Goal: Information Seeking & Learning: Learn about a topic

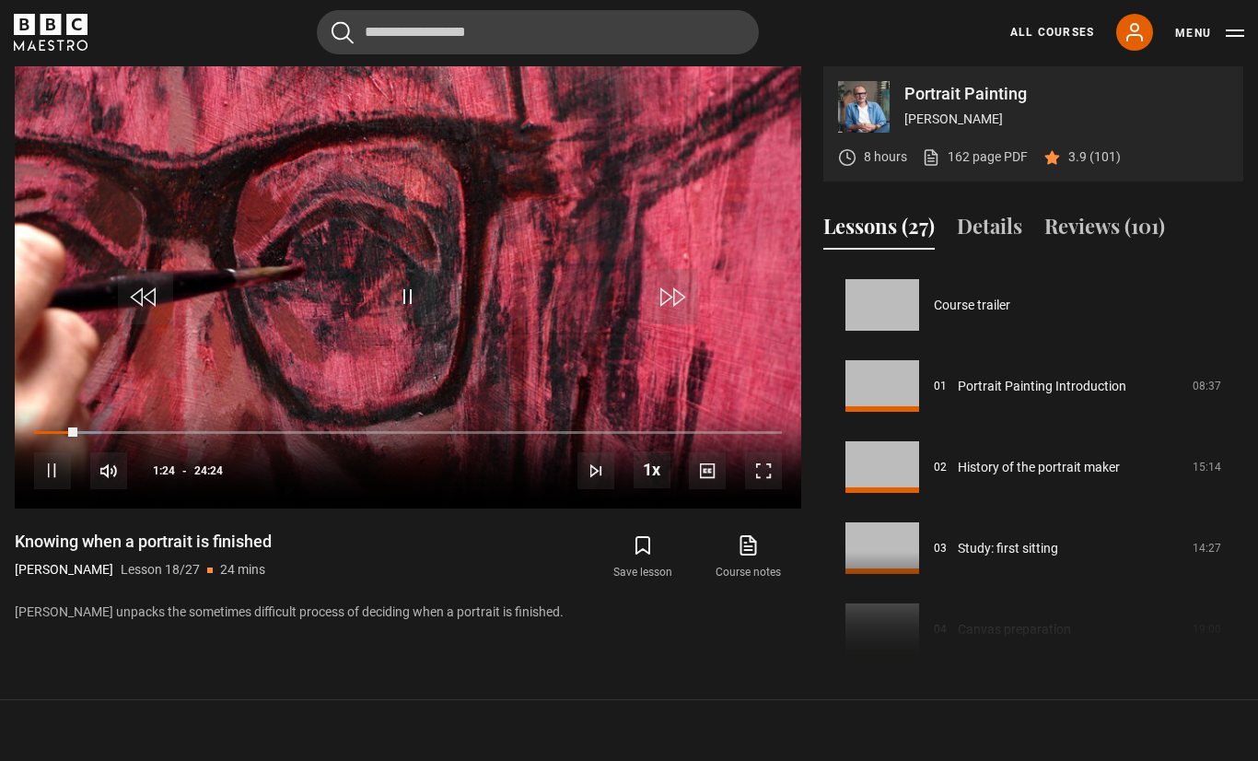
scroll to position [1378, 0]
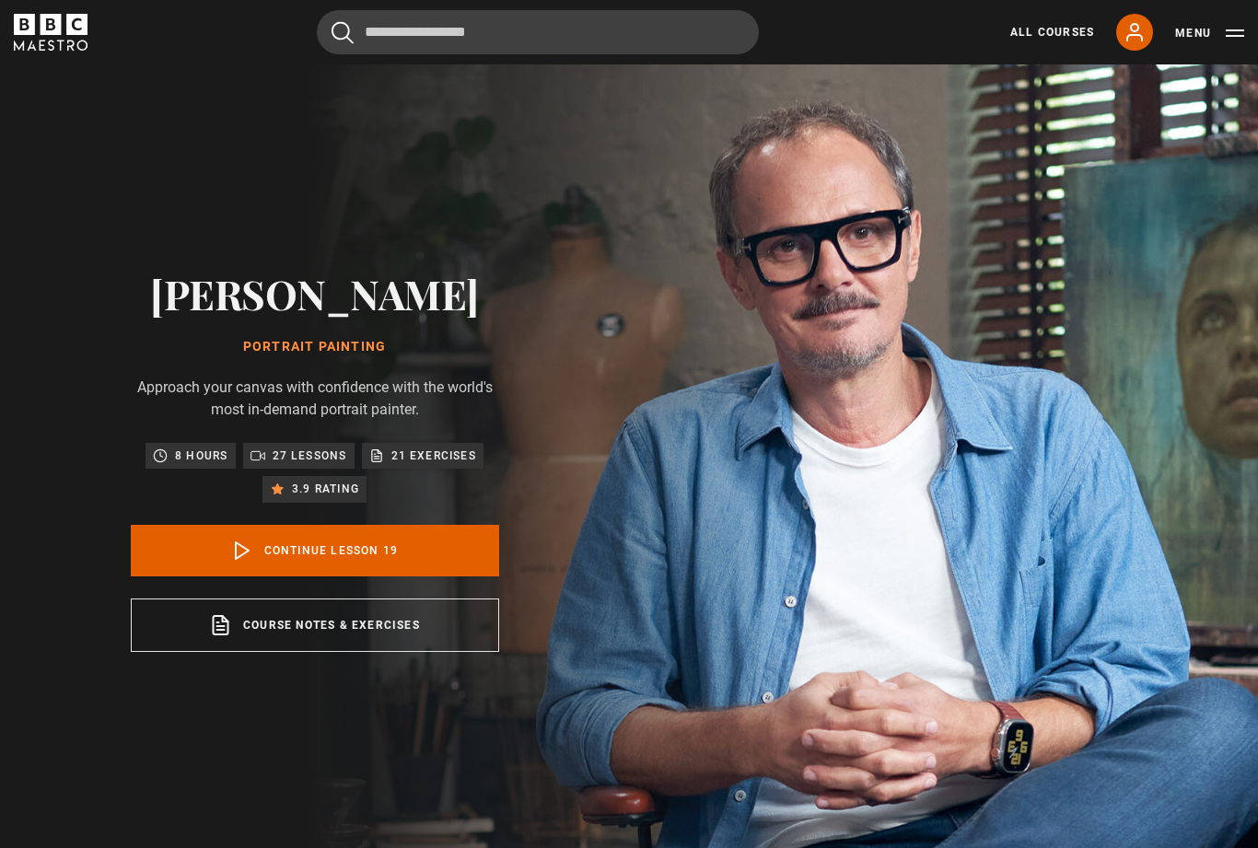
scroll to position [1459, 0]
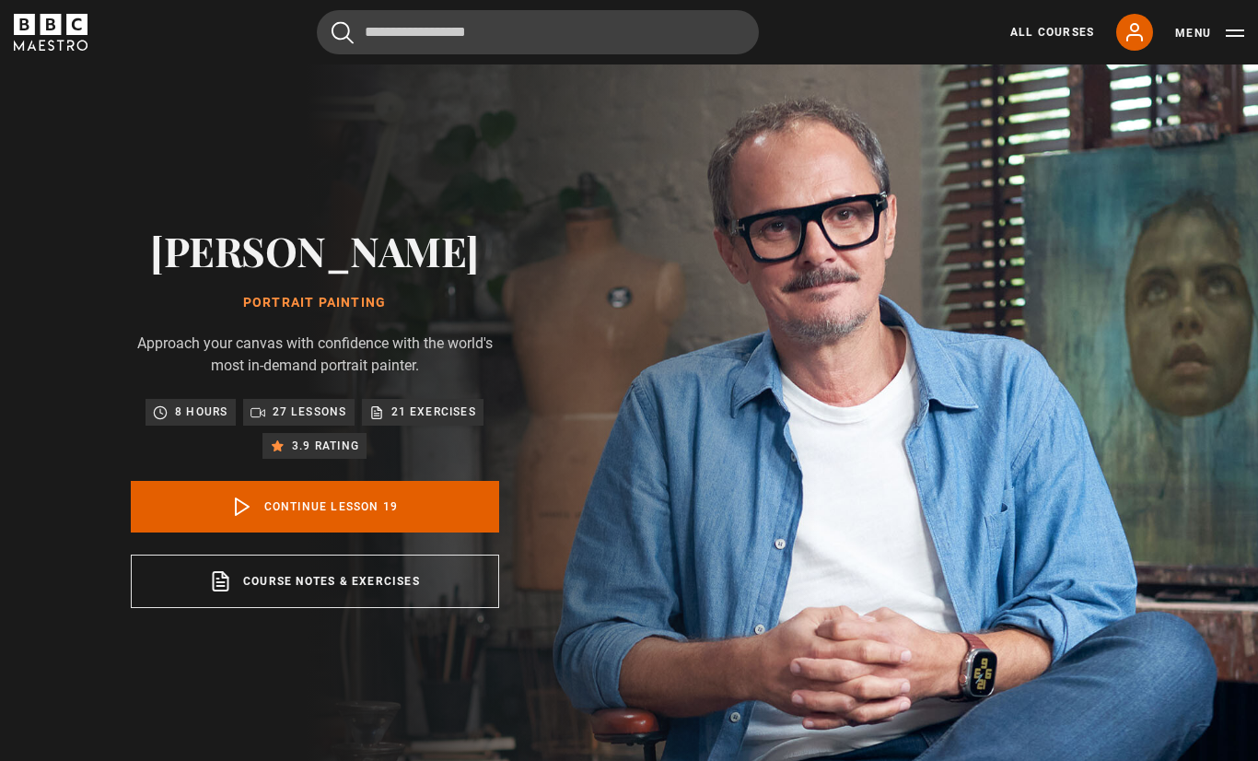
click at [231, 518] on icon at bounding box center [242, 507] width 22 height 22
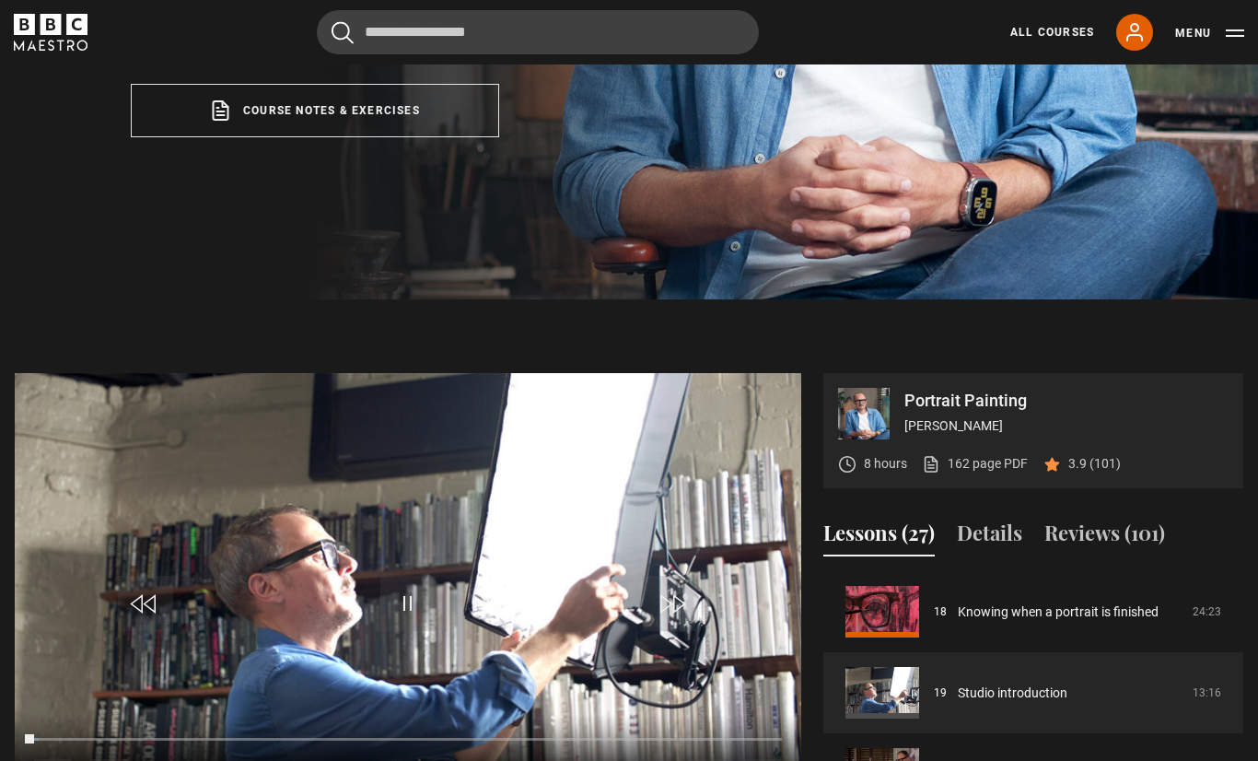
scroll to position [586, 0]
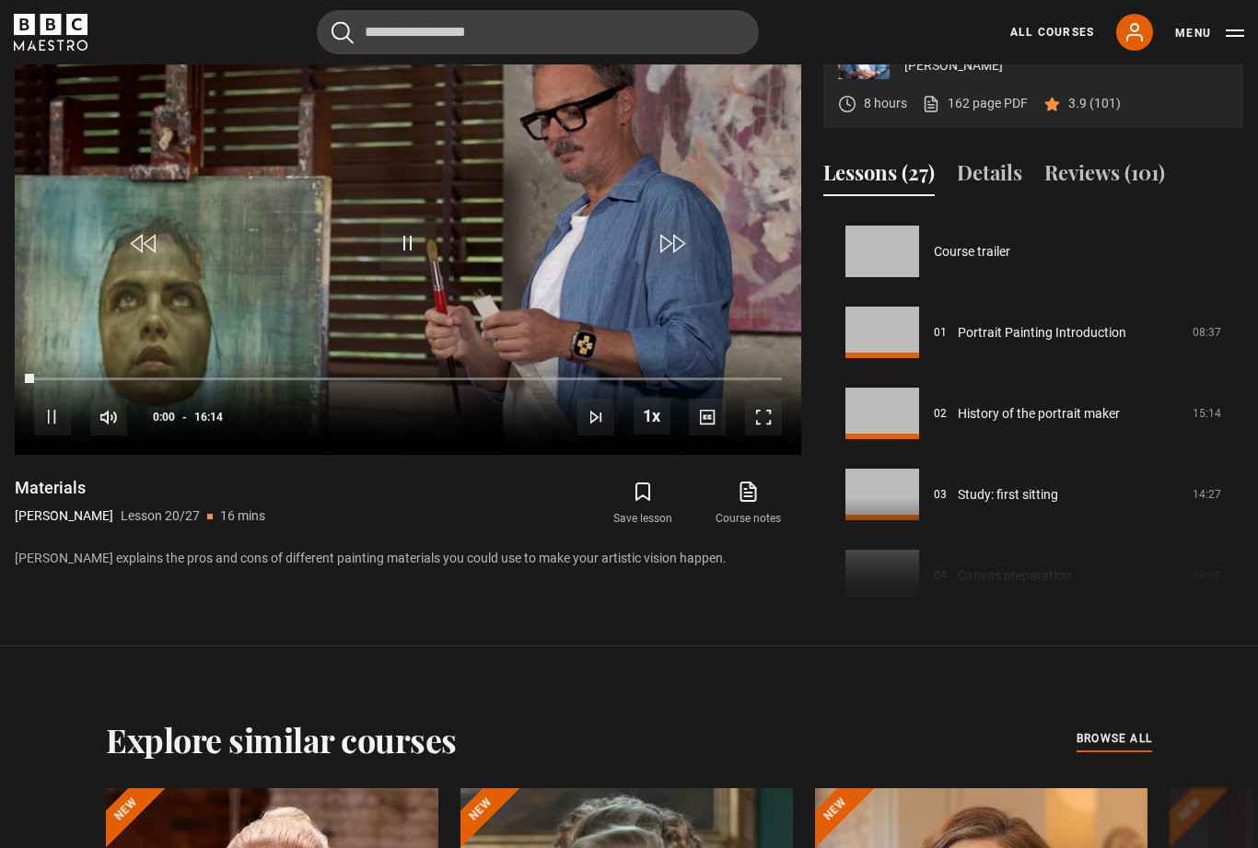
scroll to position [1540, 0]
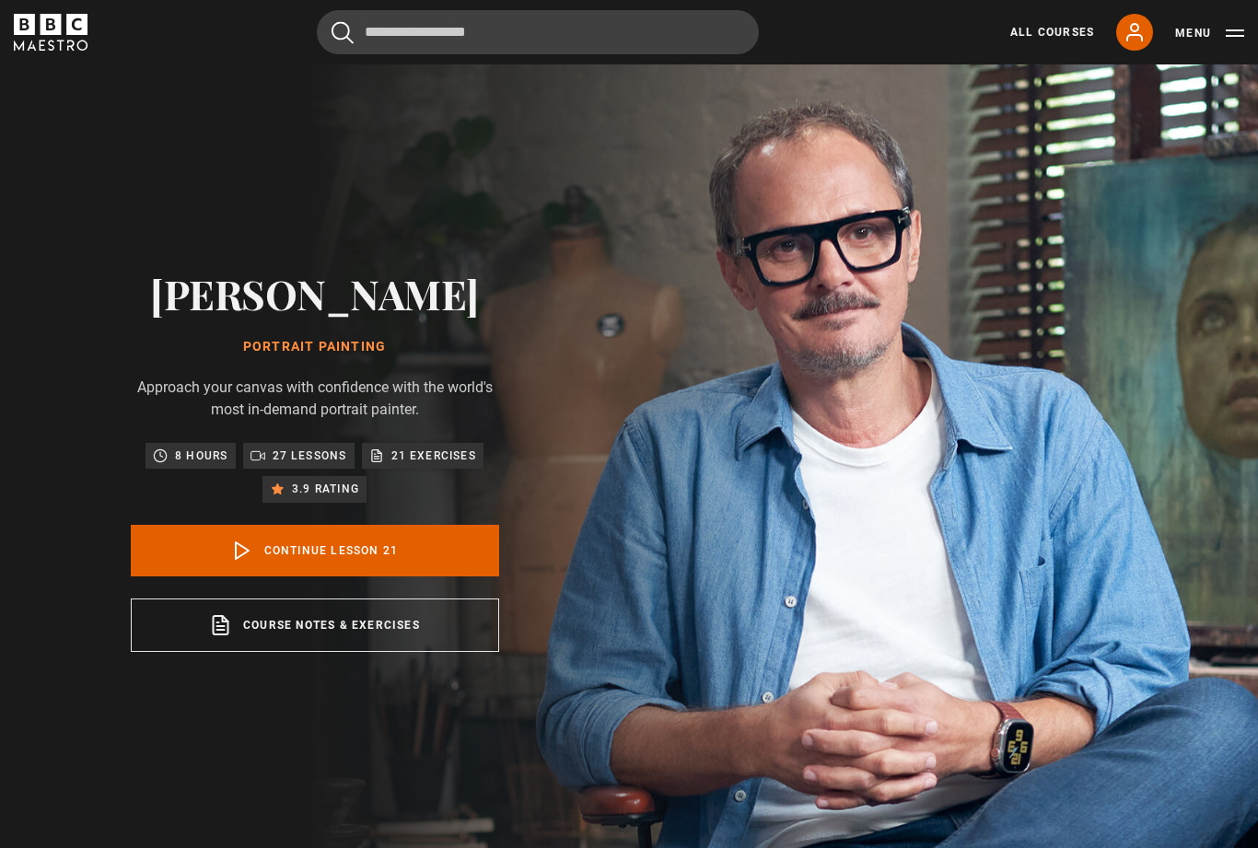
scroll to position [1621, 0]
